Goal: Transaction & Acquisition: Purchase product/service

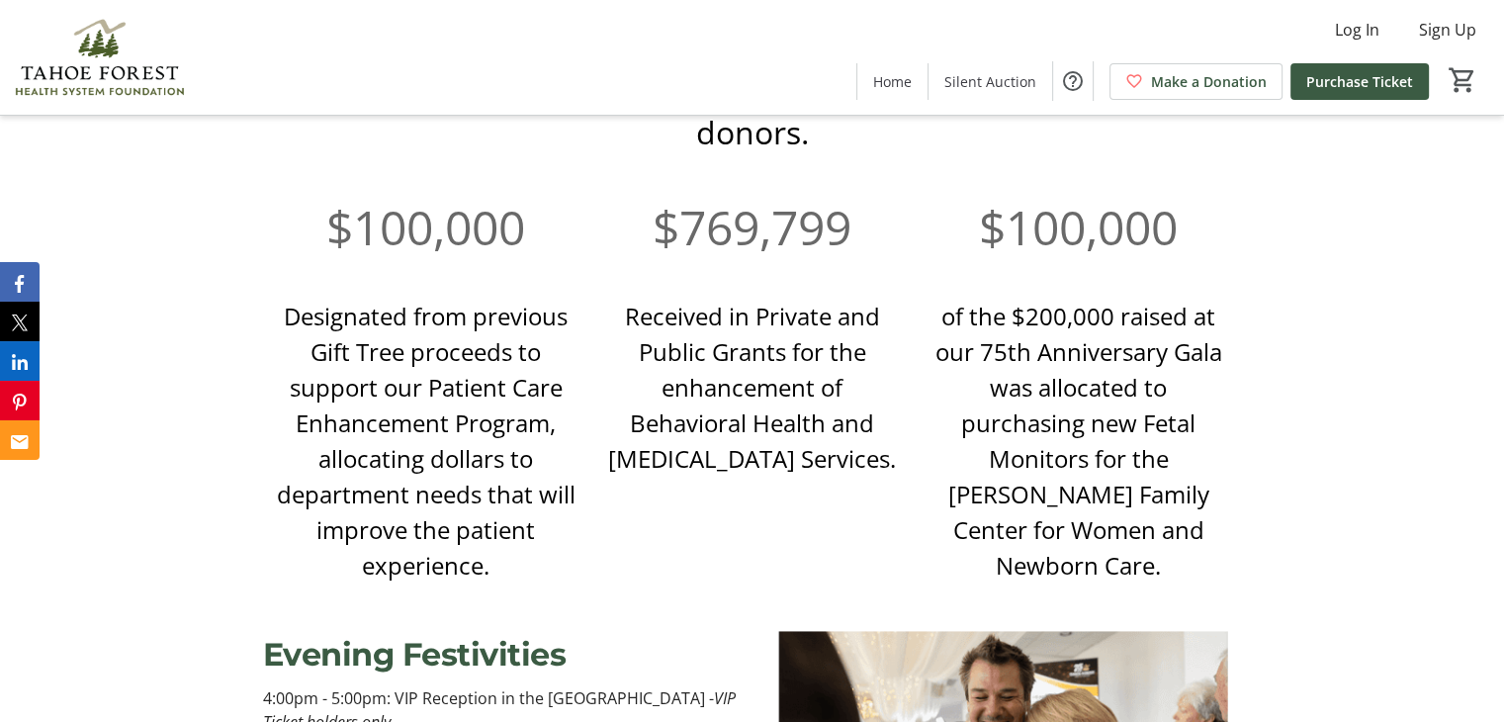
scroll to position [1338, 0]
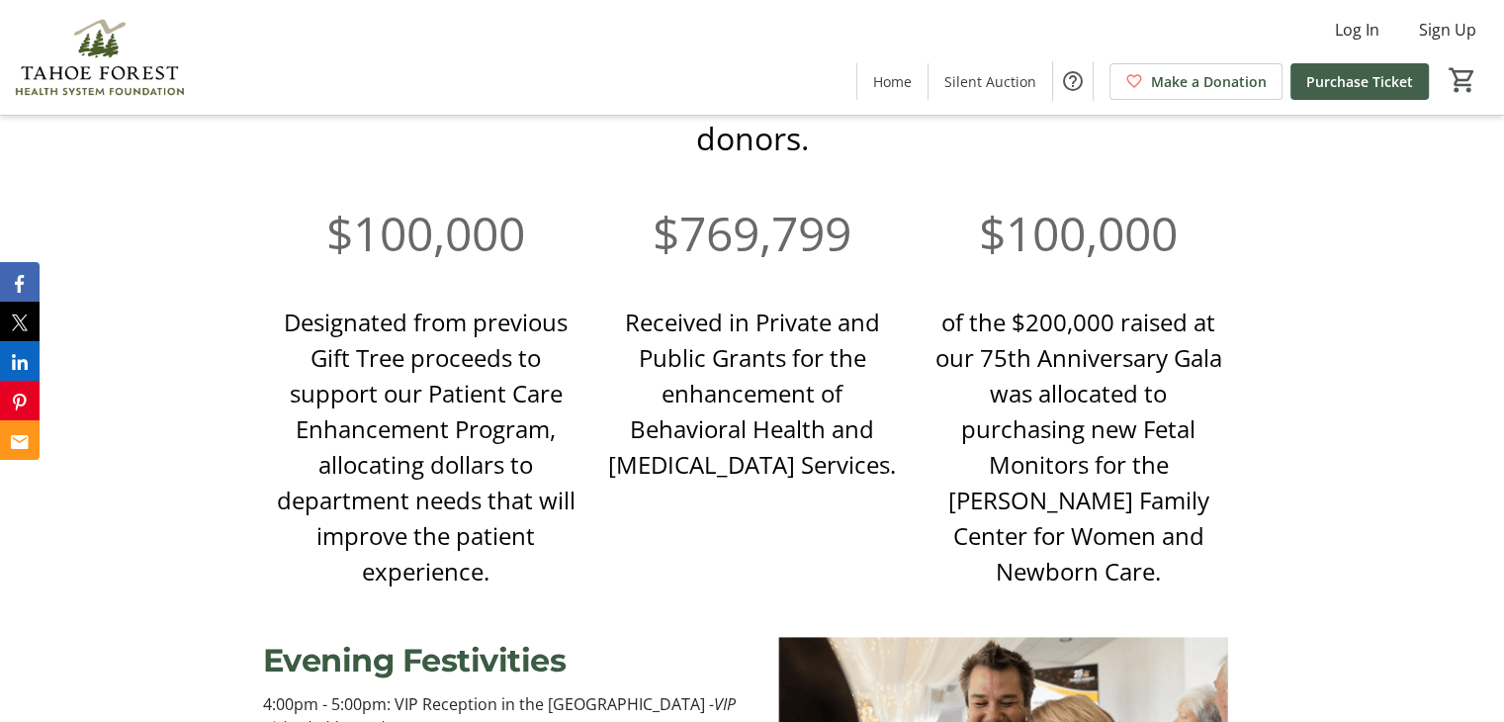
click at [1364, 86] on span "Purchase Ticket" at bounding box center [1359, 81] width 107 height 21
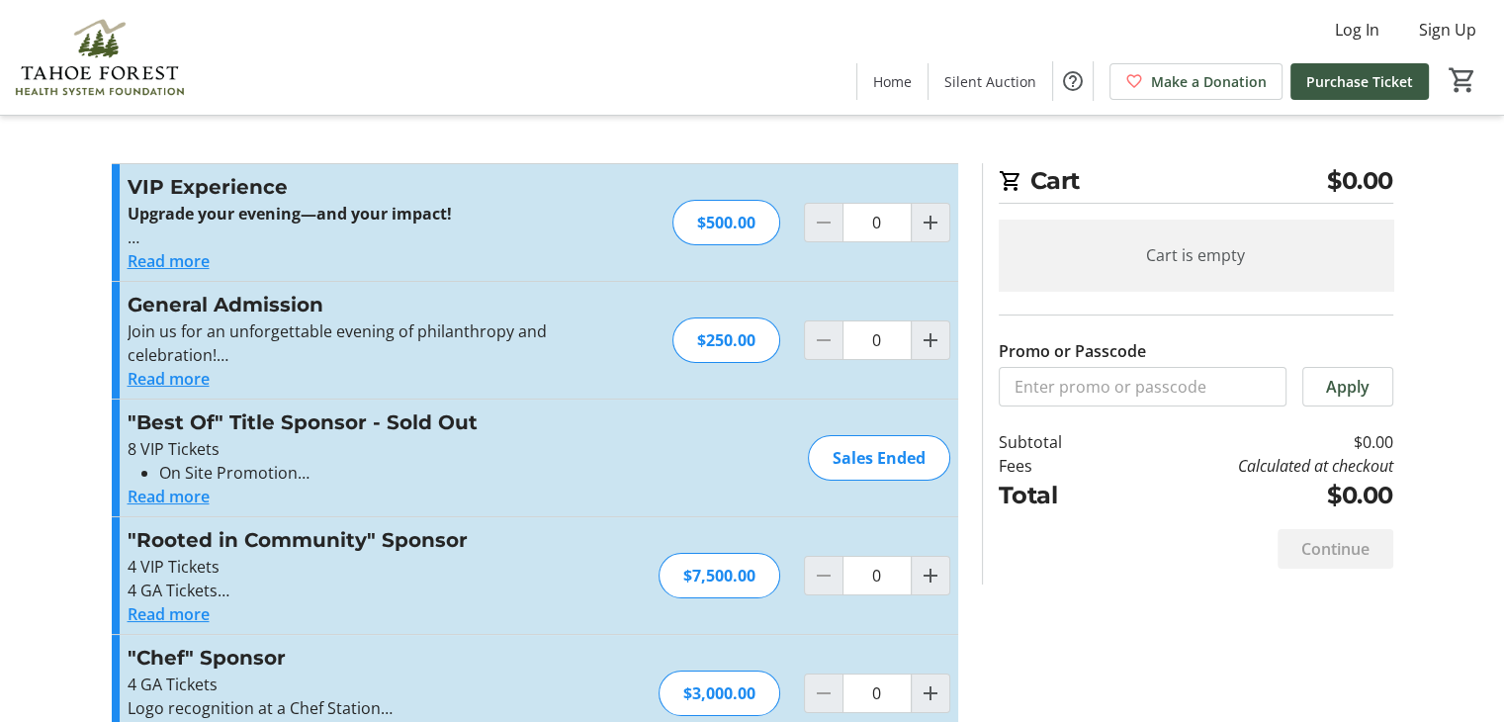
click at [161, 381] on button "Read more" at bounding box center [169, 379] width 82 height 24
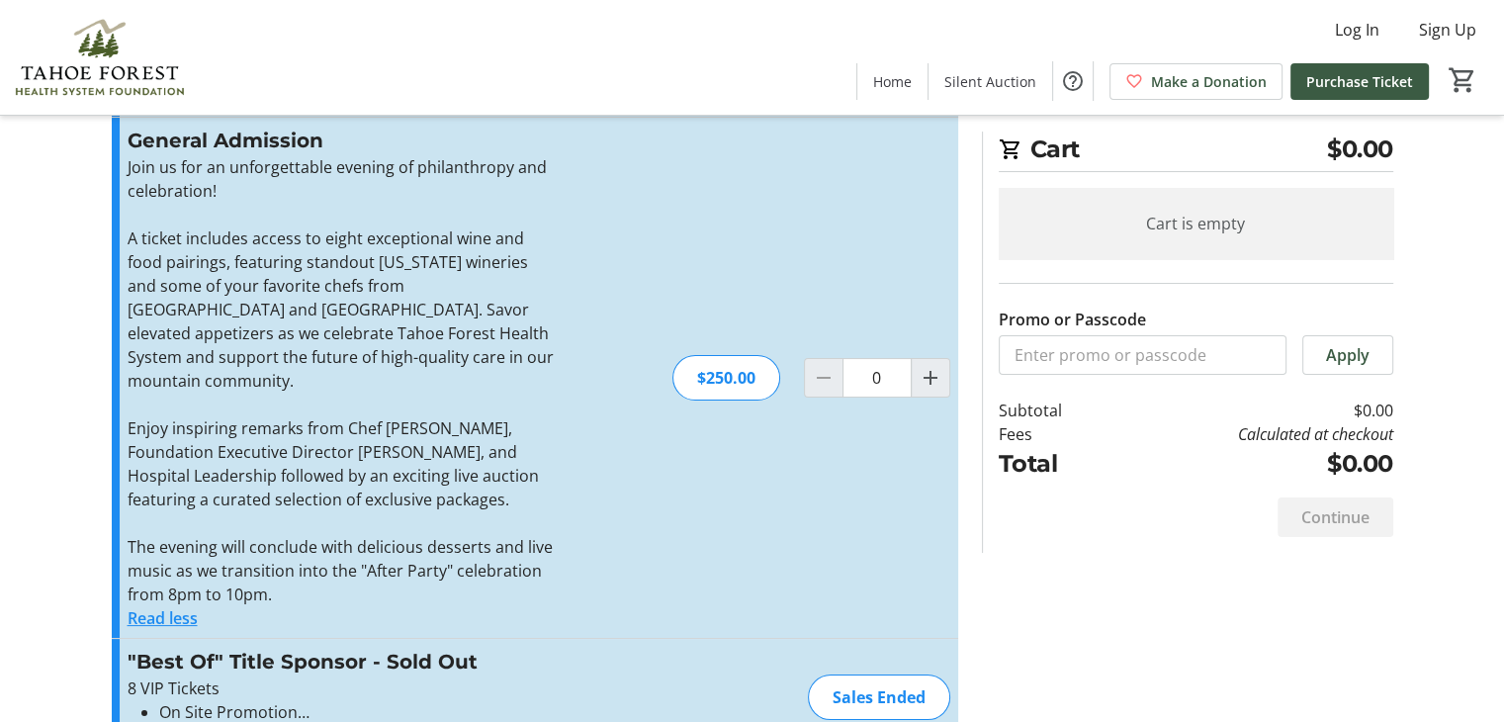
scroll to position [198, 0]
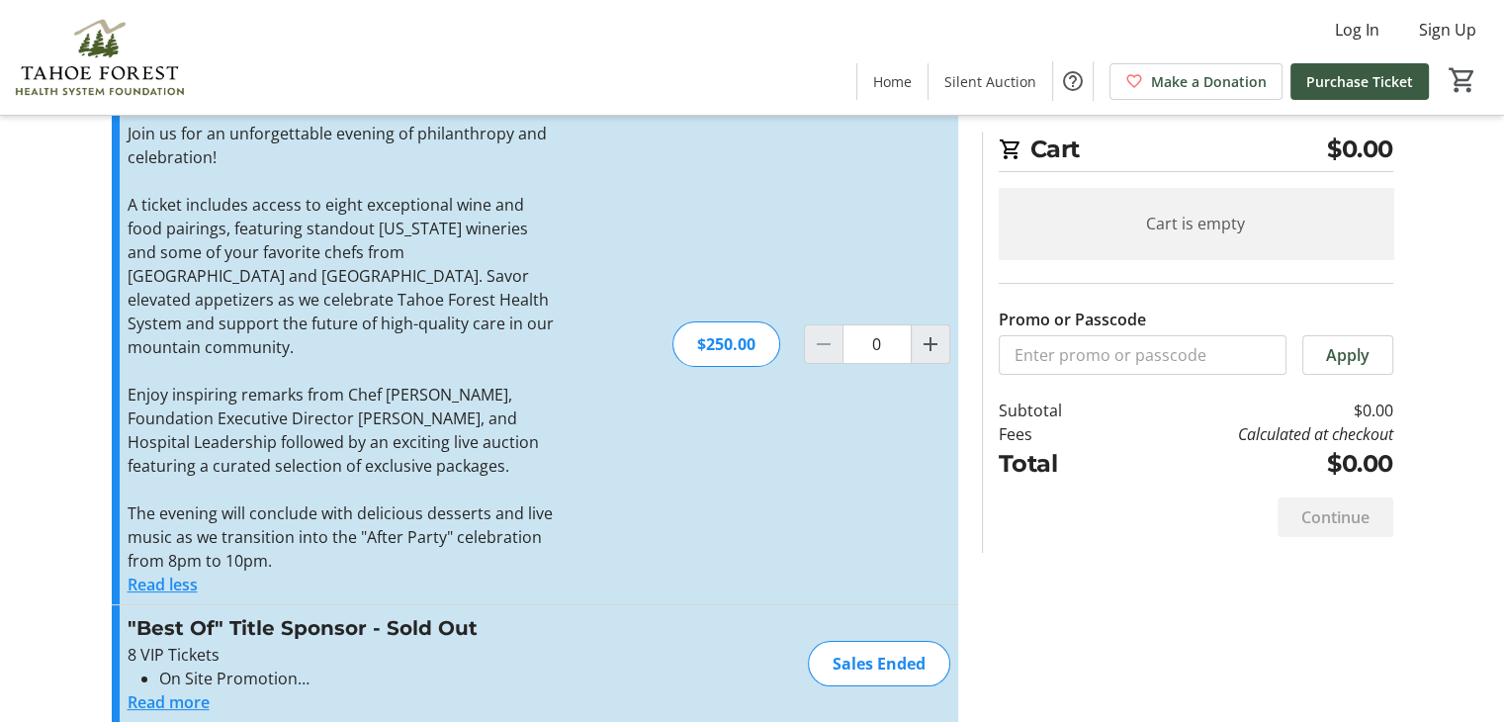
click at [162, 572] on button "Read less" at bounding box center [163, 584] width 70 height 24
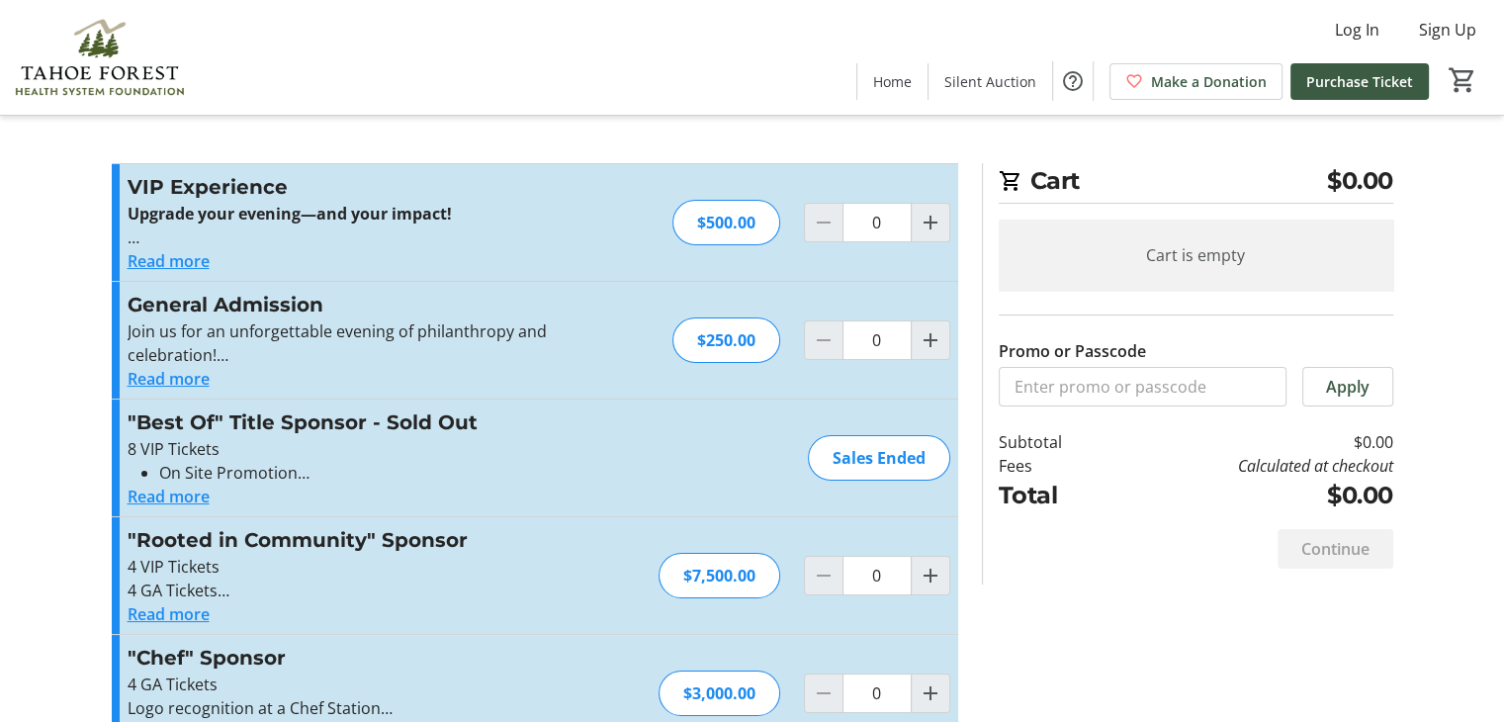
scroll to position [0, 0]
click at [172, 262] on button "Read more" at bounding box center [169, 261] width 82 height 24
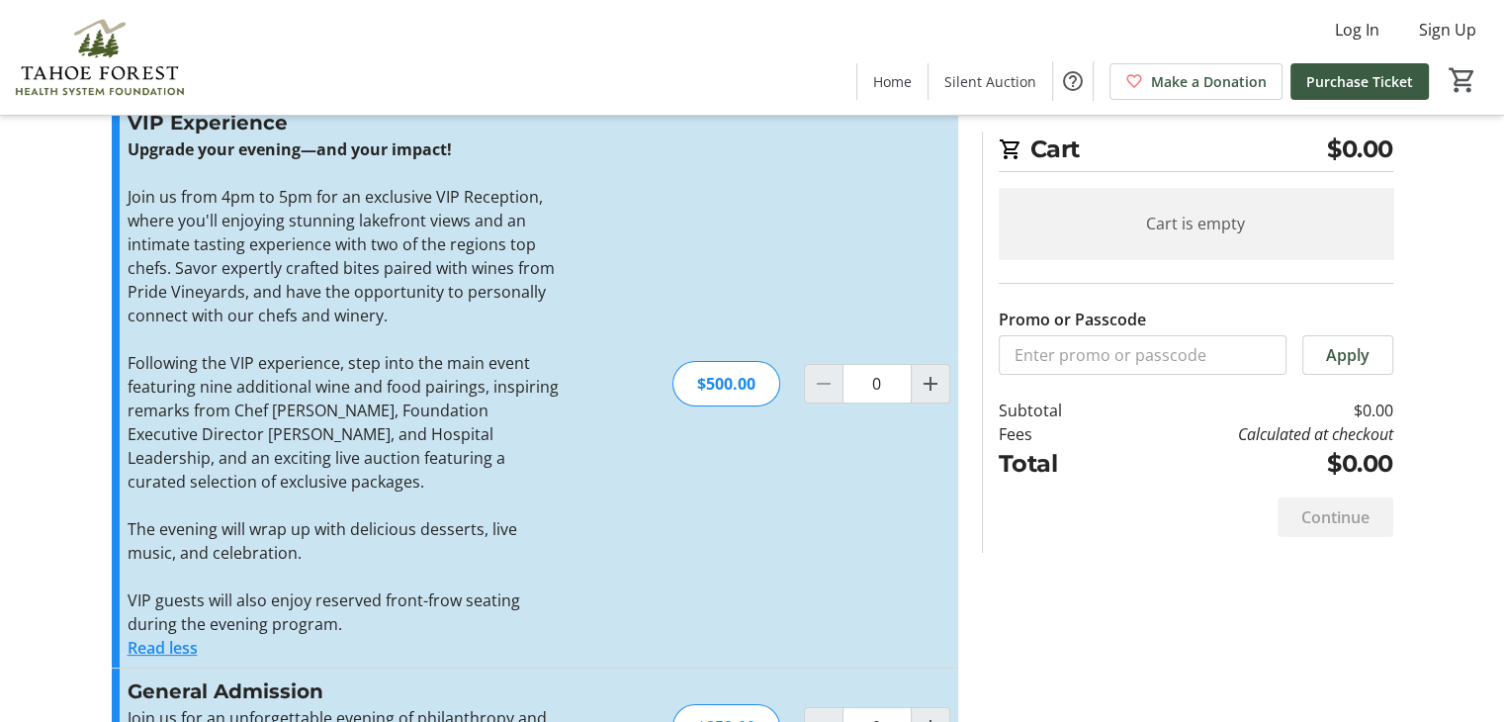
scroll to position [99, 0]
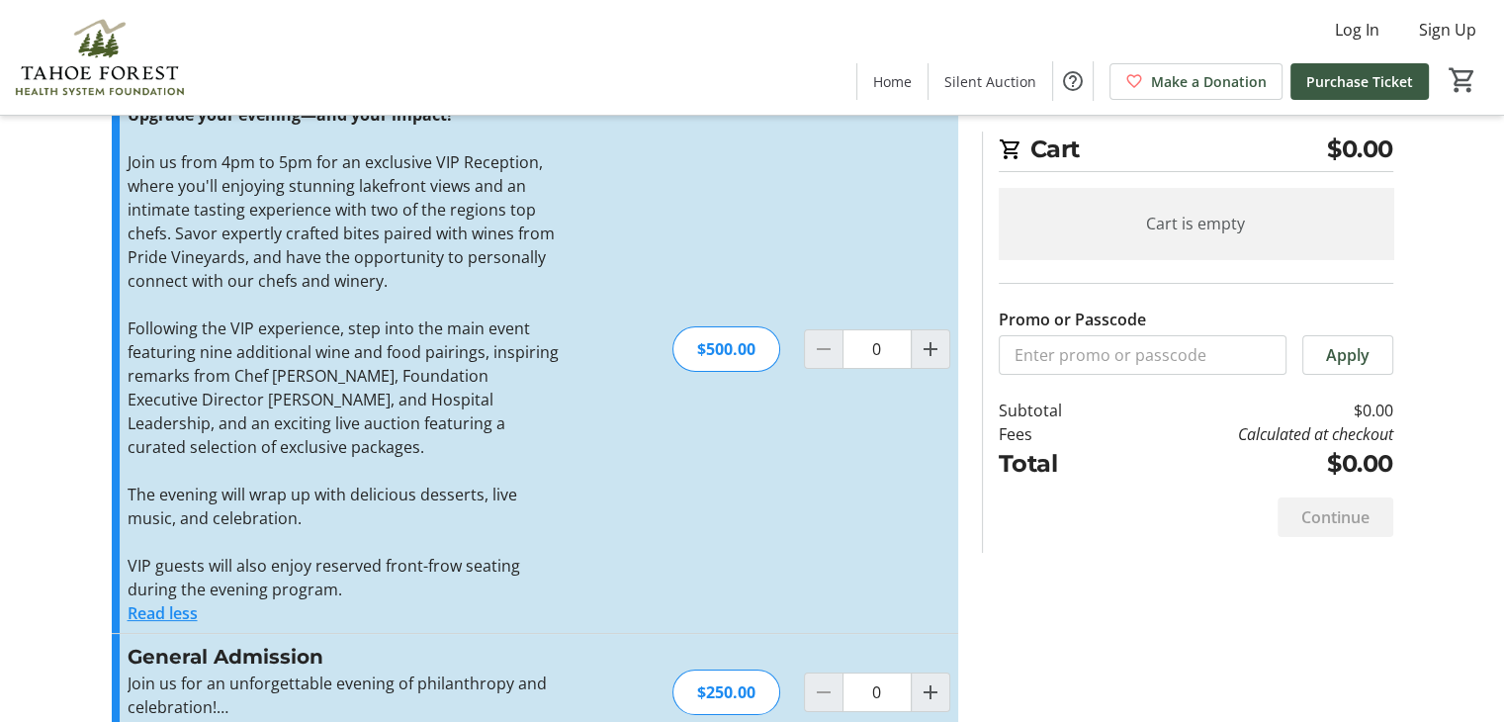
click at [180, 612] on button "Read less" at bounding box center [163, 613] width 70 height 24
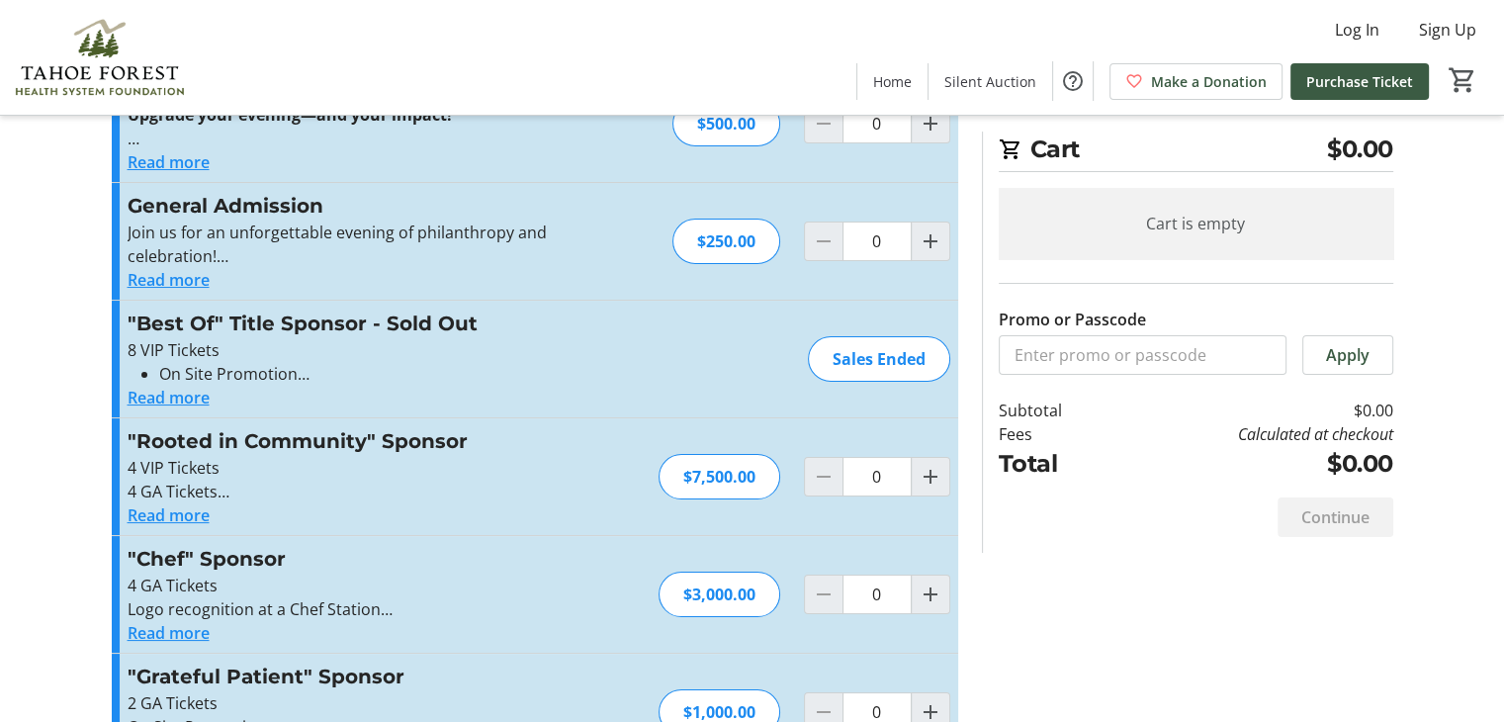
scroll to position [0, 0]
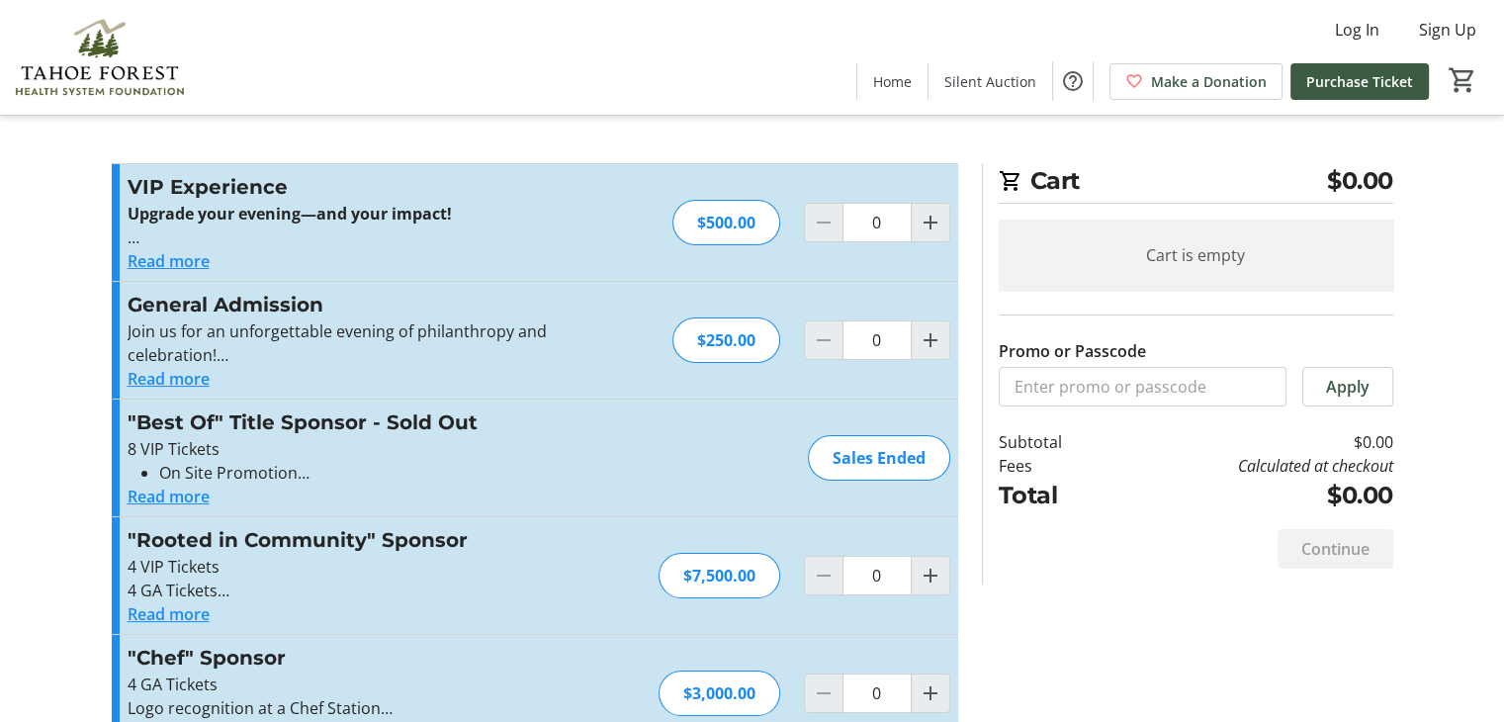
click at [192, 495] on button "Read more" at bounding box center [169, 496] width 82 height 24
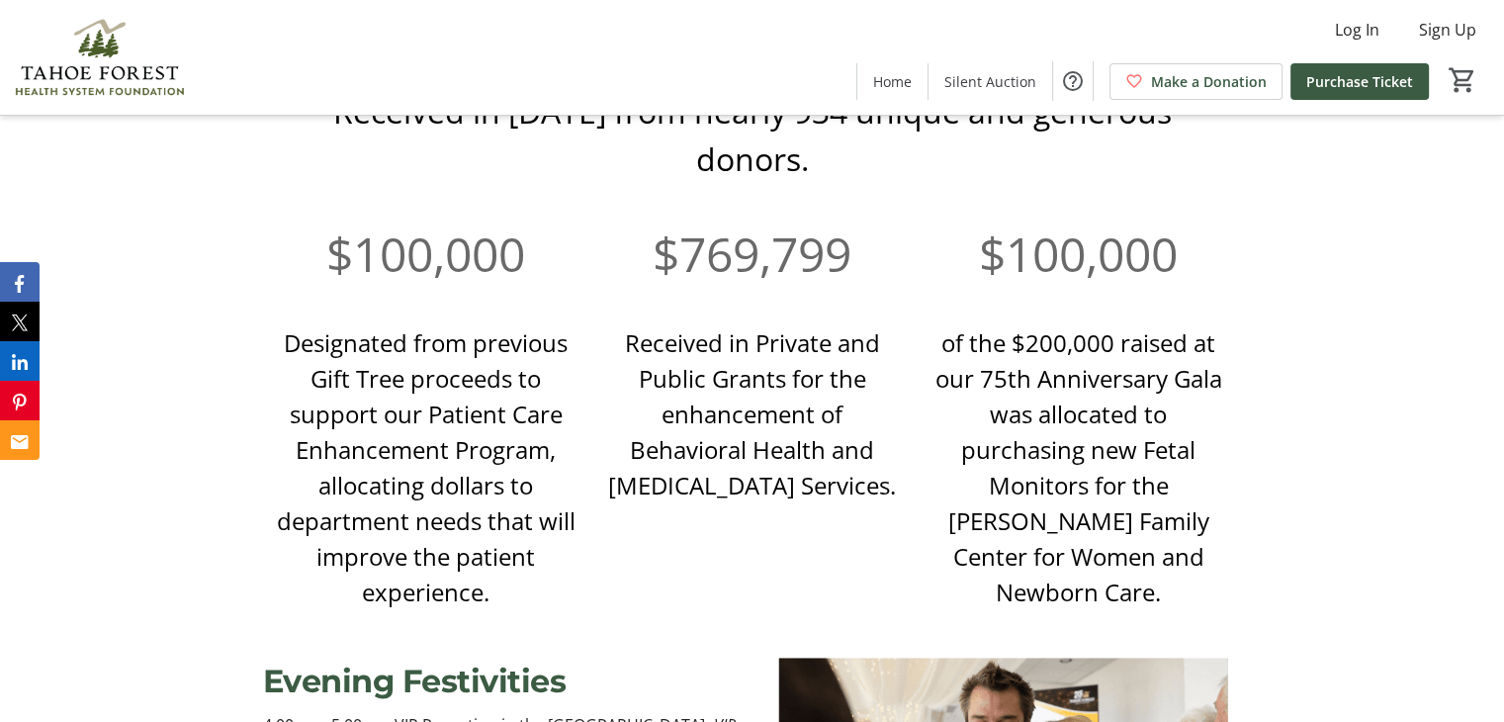
scroll to position [1338, 0]
